Goal: Task Accomplishment & Management: Manage account settings

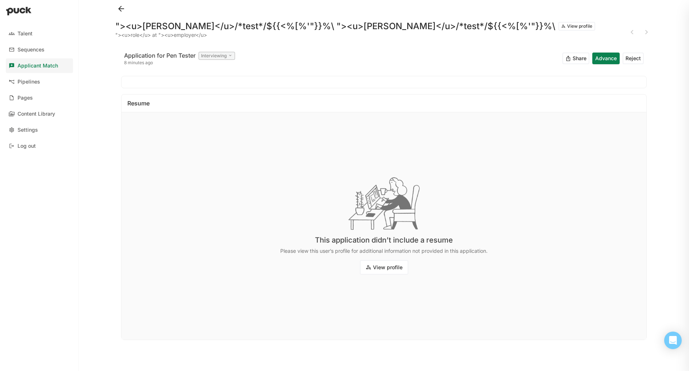
click at [374, 268] on button "View profile" at bounding box center [384, 267] width 49 height 15
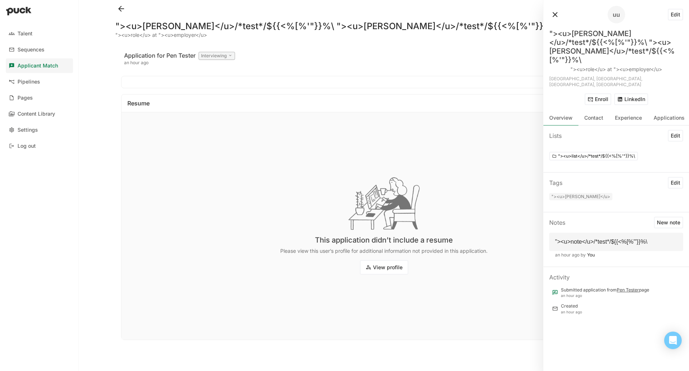
click at [206, 58] on div "Interviewing" at bounding box center [216, 56] width 36 height 8
click at [274, 62] on div "Application for Pen Tester Interviewing an hour ago Share Advance Reject" at bounding box center [383, 58] width 525 height 23
click at [598, 93] on button "Enroll" at bounding box center [598, 99] width 27 height 12
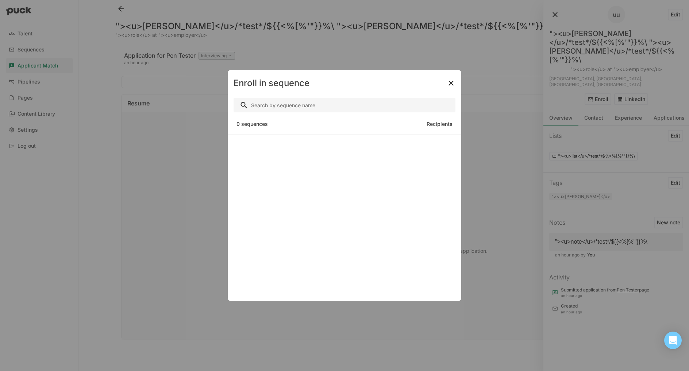
click at [450, 81] on img at bounding box center [451, 83] width 9 height 9
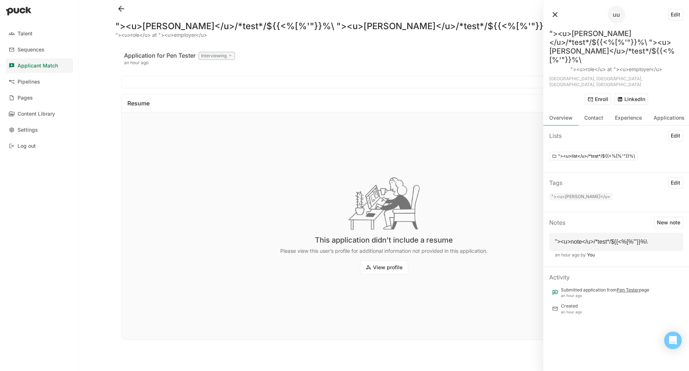
click at [552, 16] on button at bounding box center [555, 15] width 12 height 12
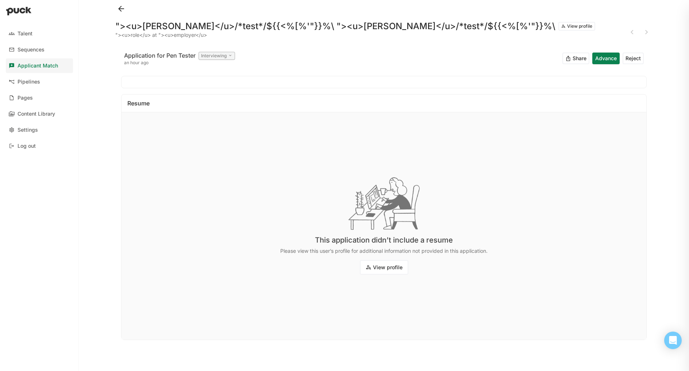
click at [208, 57] on div "Interviewing" at bounding box center [216, 56] width 36 height 8
click at [445, 66] on div "Application for Pen Tester Interviewing an hour ago Share Advance Reject" at bounding box center [383, 58] width 525 height 23
click at [600, 59] on button "Advance" at bounding box center [605, 59] width 27 height 12
click at [211, 54] on div "Interviewing" at bounding box center [216, 56] width 36 height 8
click at [229, 124] on div "Hired" at bounding box center [231, 125] width 58 height 15
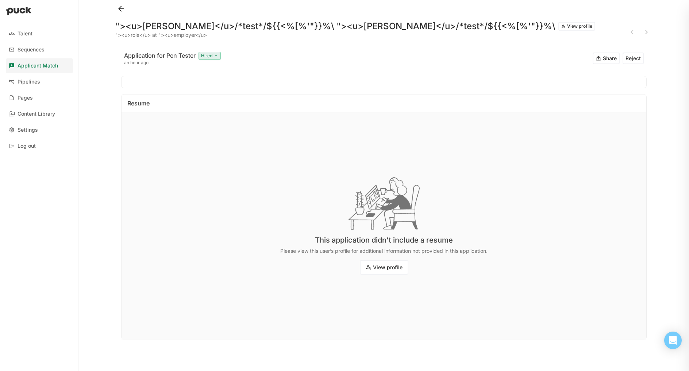
click at [213, 57] on div "Hired" at bounding box center [209, 56] width 22 height 8
click at [218, 92] on p "Initial Screen" at bounding box center [222, 90] width 35 height 8
click at [216, 61] on div "an hour ago" at bounding box center [180, 63] width 112 height 6
click at [219, 54] on div "Initial Screen" at bounding box center [217, 56] width 38 height 8
click at [223, 142] on p "Rejected" at bounding box center [217, 143] width 24 height 8
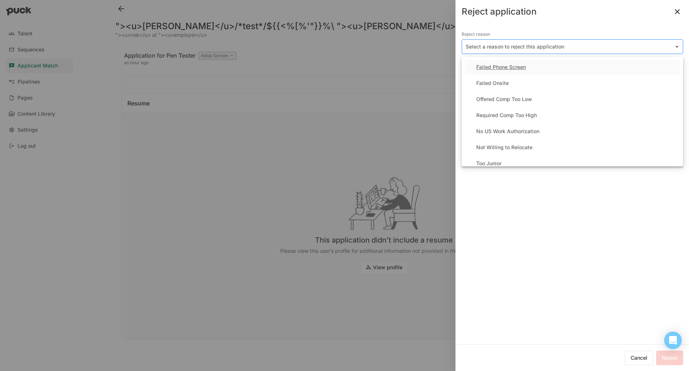
click at [547, 47] on div at bounding box center [568, 47] width 205 height 8
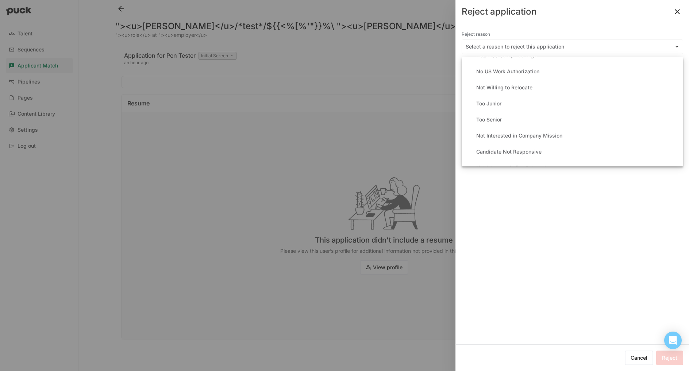
scroll to position [62, 0]
click at [502, 72] on div "No US Work Authorization" at bounding box center [507, 69] width 63 height 6
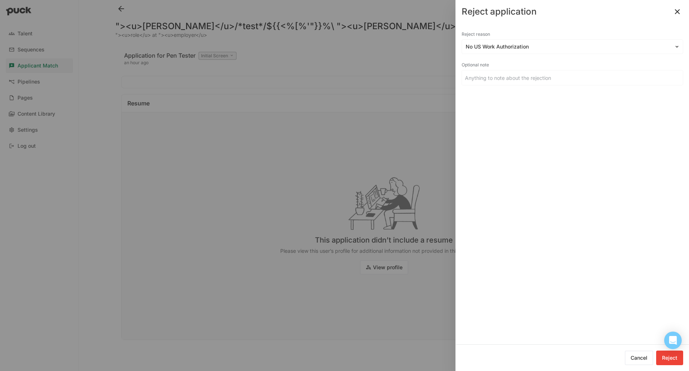
click at [501, 79] on input at bounding box center [572, 77] width 221 height 15
type input """
click at [486, 79] on input ""><u>[PERSON_NAME]</u>/*test*/${{<%[%'"}}%\" at bounding box center [568, 77] width 212 height 15
type input ""><u>rejected</u>/*test*/${{<%[%'"}}%\"
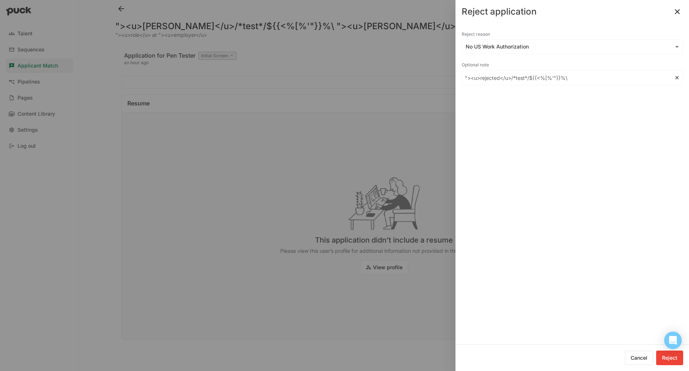
click at [664, 355] on button "Reject" at bounding box center [669, 358] width 27 height 15
click at [512, 85] on input ""><u>rejected</u>/*test*/${{<%[%'"}}%\" at bounding box center [572, 77] width 221 height 15
type input "test"
click at [604, 123] on div "Reject reason No US Work Authorization Optional note test" at bounding box center [572, 183] width 233 height 321
click at [620, 354] on button "Cancel" at bounding box center [627, 358] width 28 height 15
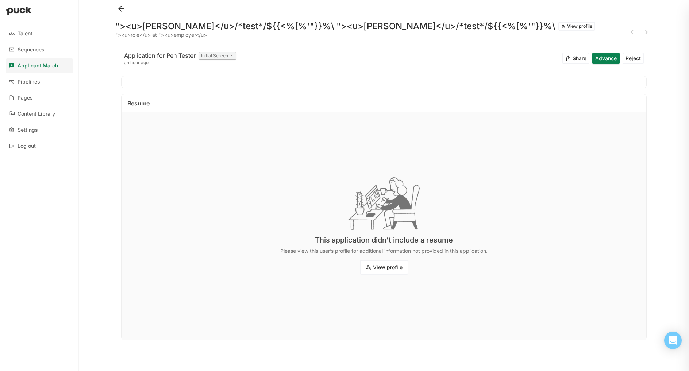
click at [221, 54] on div "Initial Screen" at bounding box center [217, 56] width 38 height 8
click at [216, 135] on div "Application Review Initial Screen Interviewing Hired Rejected" at bounding box center [231, 108] width 64 height 90
click at [216, 140] on p "Rejected" at bounding box center [217, 143] width 24 height 8
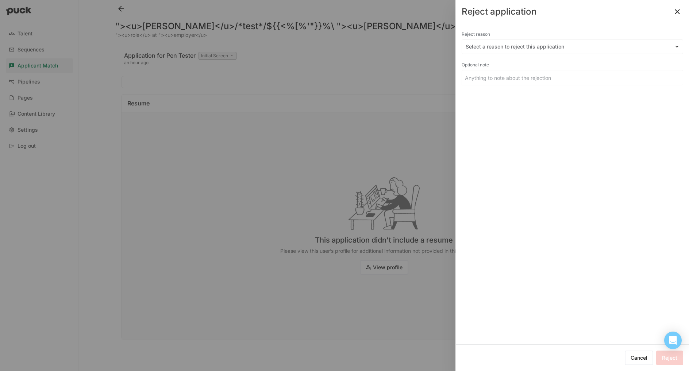
click at [531, 84] on input at bounding box center [572, 77] width 221 height 15
type input "test"
click at [521, 42] on div "Select a reason to reject this application" at bounding box center [568, 47] width 212 height 11
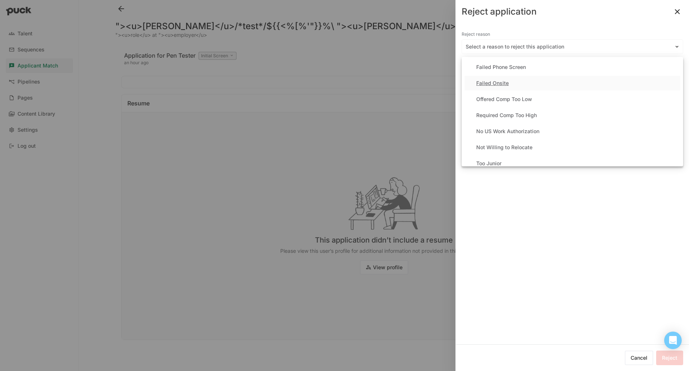
click at [504, 81] on div "Failed Onsite" at bounding box center [492, 83] width 32 height 6
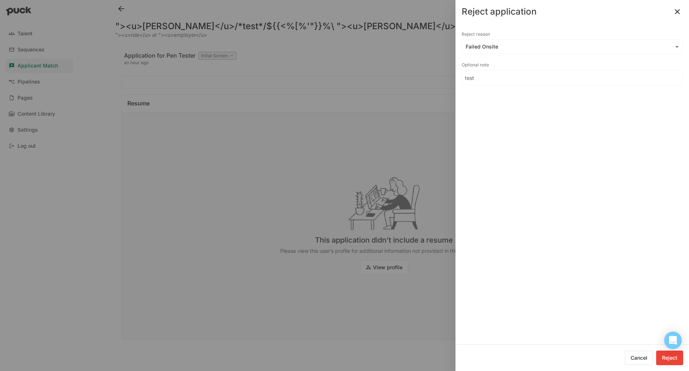
click at [665, 362] on button "Reject" at bounding box center [669, 358] width 27 height 15
click at [626, 356] on button "Cancel" at bounding box center [627, 358] width 28 height 15
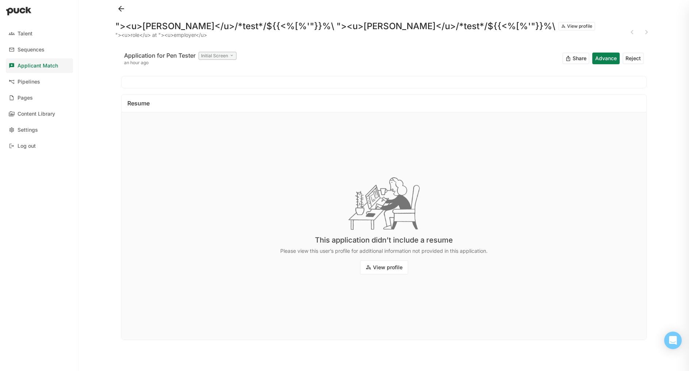
click at [219, 61] on div "an hour ago" at bounding box center [180, 63] width 112 height 6
click at [219, 58] on div "Initial Screen" at bounding box center [217, 56] width 38 height 8
click at [217, 139] on p "Rejected" at bounding box center [217, 143] width 24 height 8
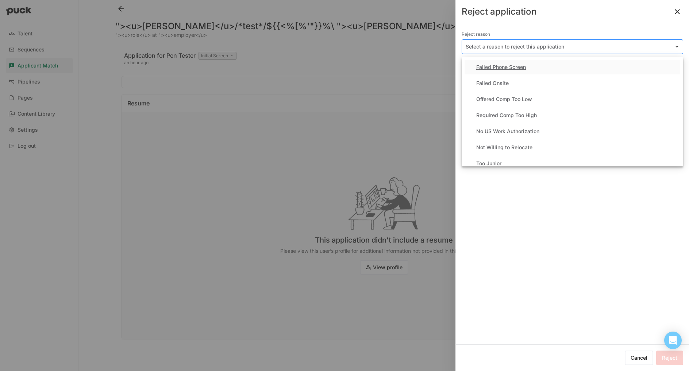
click at [543, 43] on div at bounding box center [568, 47] width 205 height 8
click at [510, 100] on div "Offered Comp Too Low" at bounding box center [504, 99] width 56 height 6
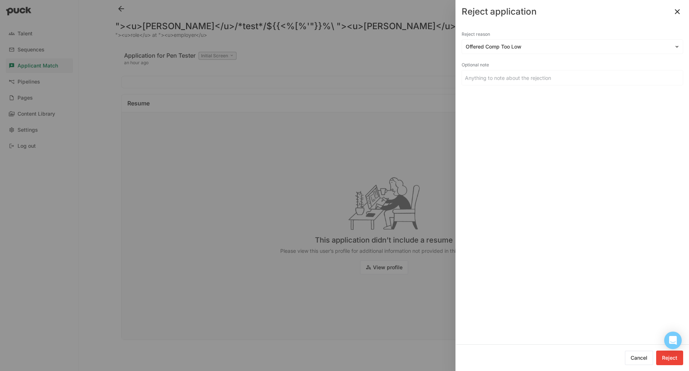
click at [508, 82] on input at bounding box center [572, 77] width 221 height 15
type input "Rejected!"
click at [667, 363] on button "Reject" at bounding box center [669, 358] width 27 height 15
click at [676, 12] on button at bounding box center [677, 12] width 12 height 12
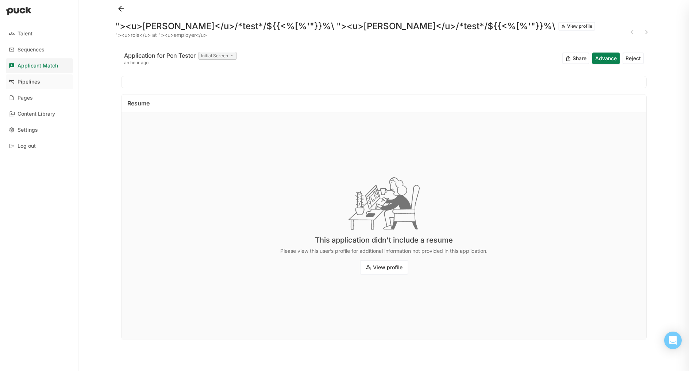
click at [43, 79] on link "Pipelines" at bounding box center [39, 81] width 67 height 15
